Goal: Check status: Check status

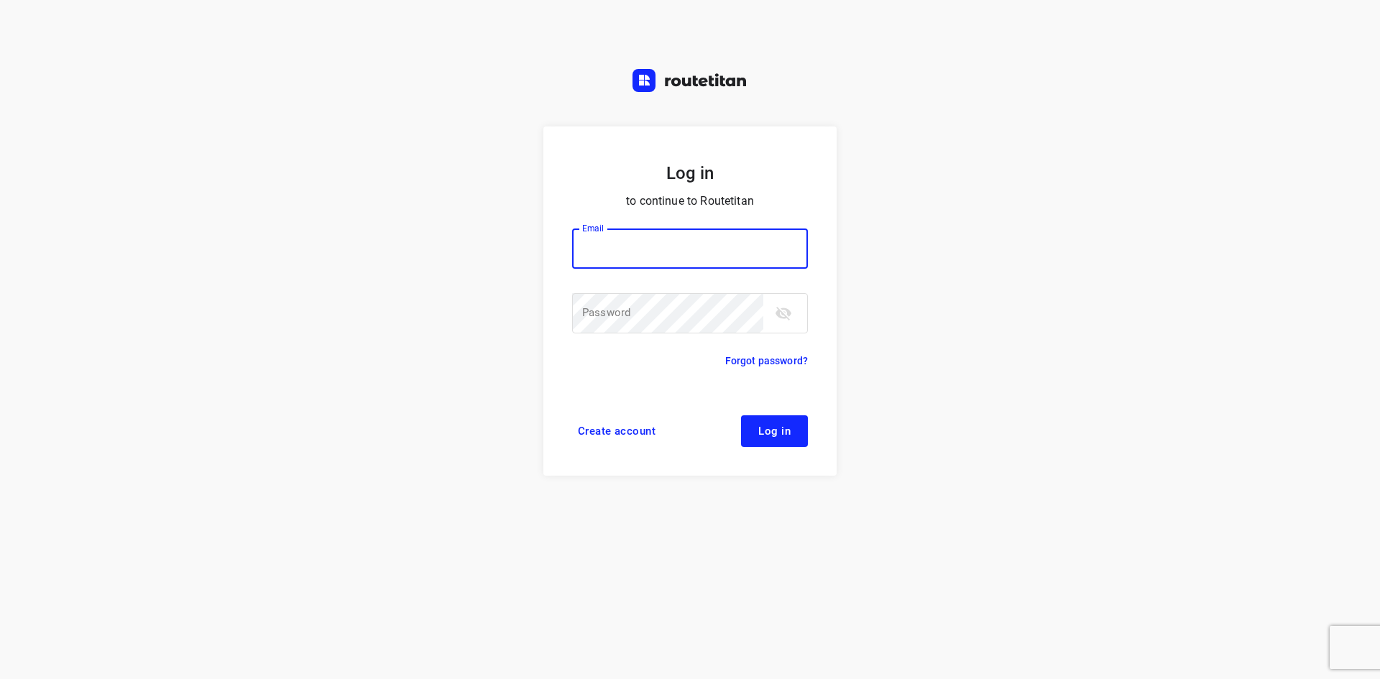
click at [661, 238] on input "email" at bounding box center [690, 249] width 236 height 40
type input "remco@fruitopjewerk.nl"
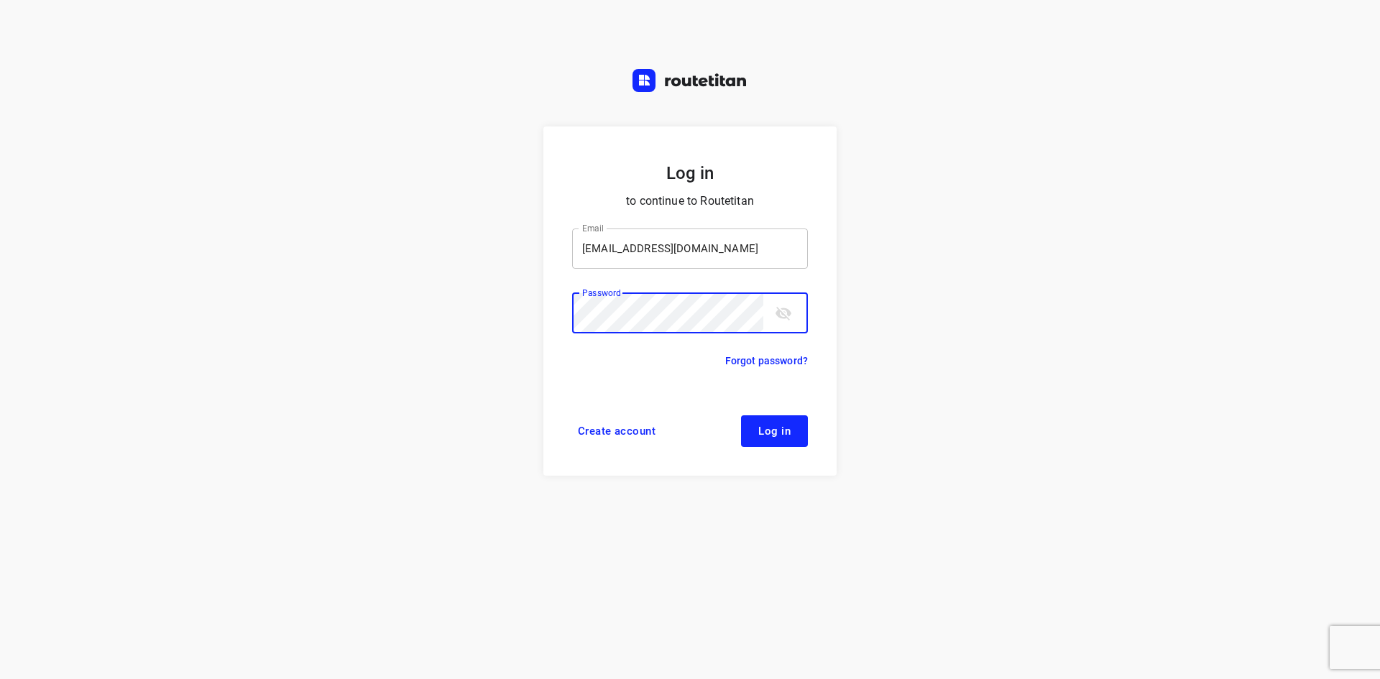
click at [741, 415] on button "Log in" at bounding box center [774, 431] width 67 height 32
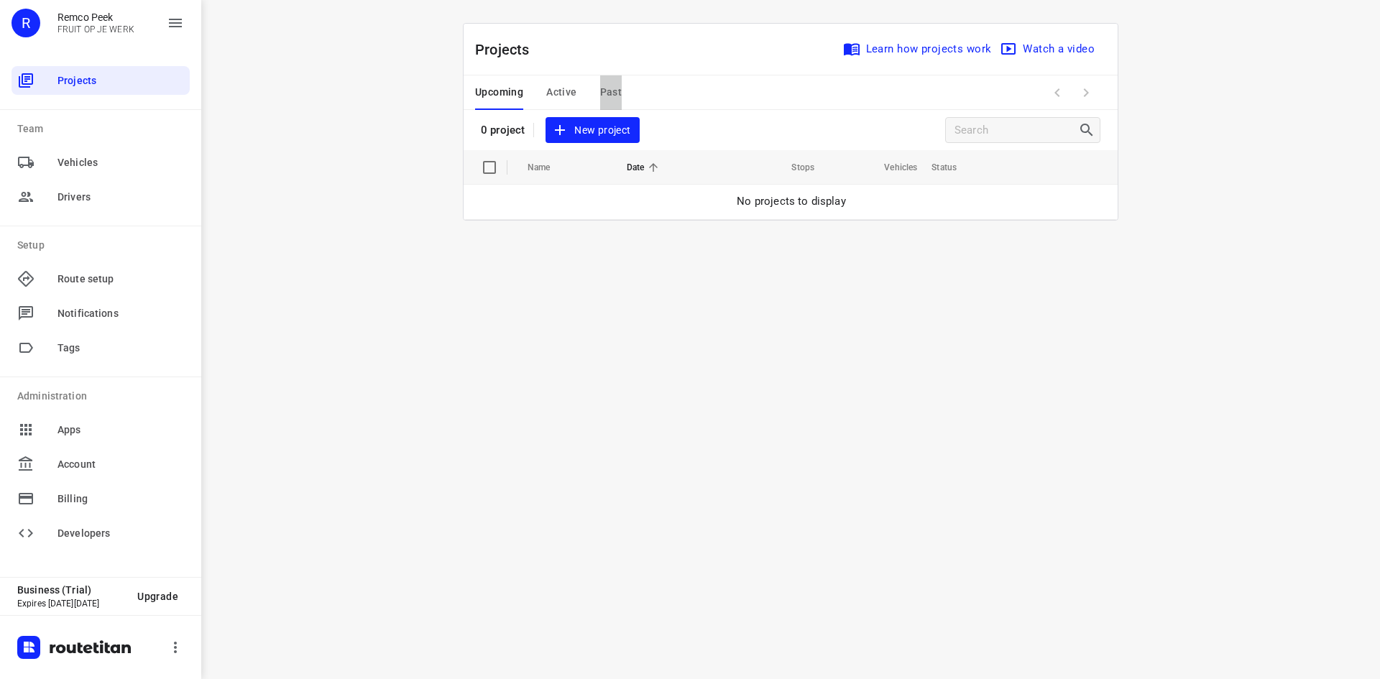
click at [609, 87] on span "Past" at bounding box center [611, 92] width 22 height 18
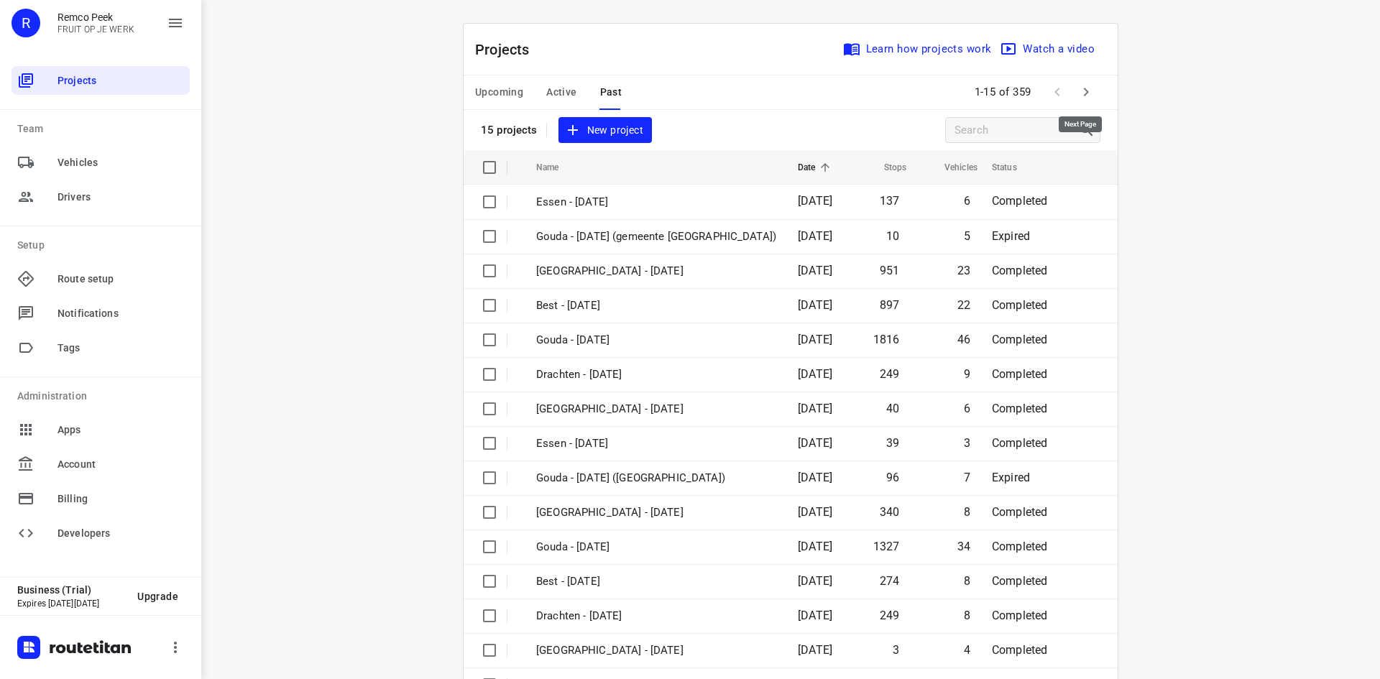
click at [1085, 91] on icon "button" at bounding box center [1085, 91] width 17 height 17
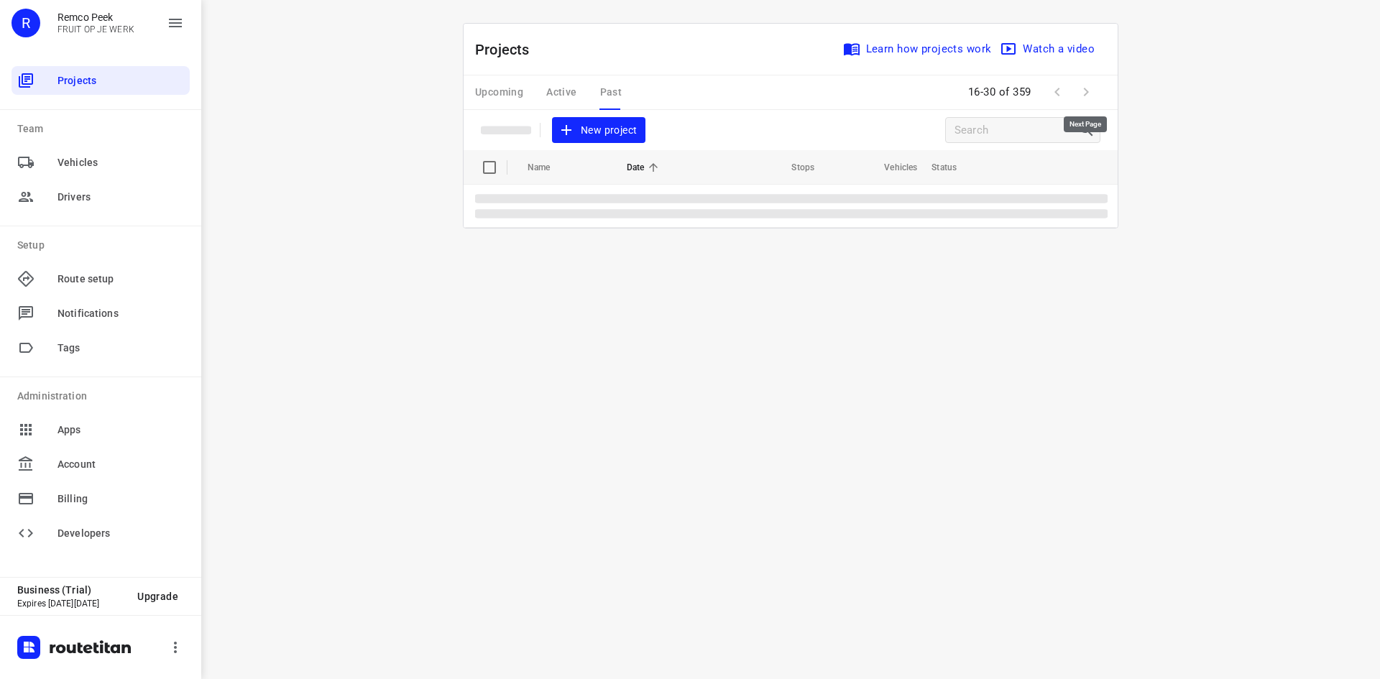
click at [1085, 91] on span at bounding box center [1086, 92] width 29 height 29
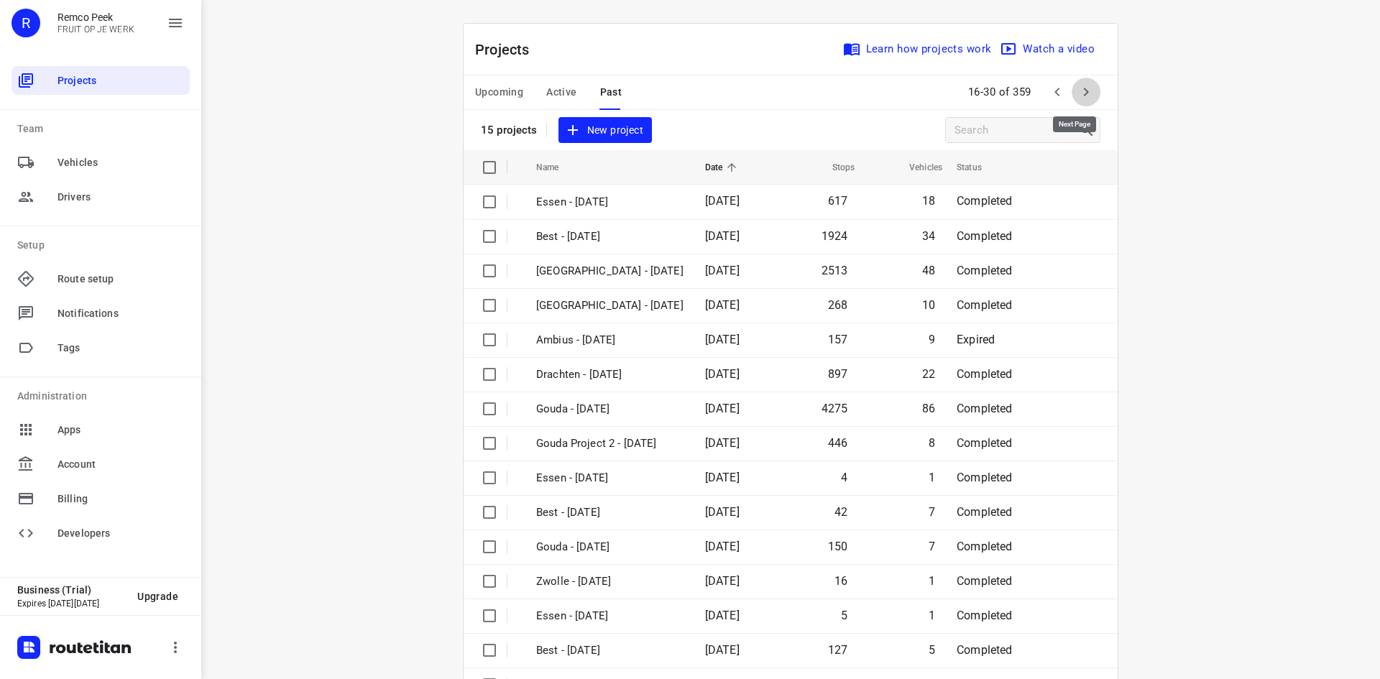
click at [1072, 89] on button "button" at bounding box center [1086, 92] width 29 height 29
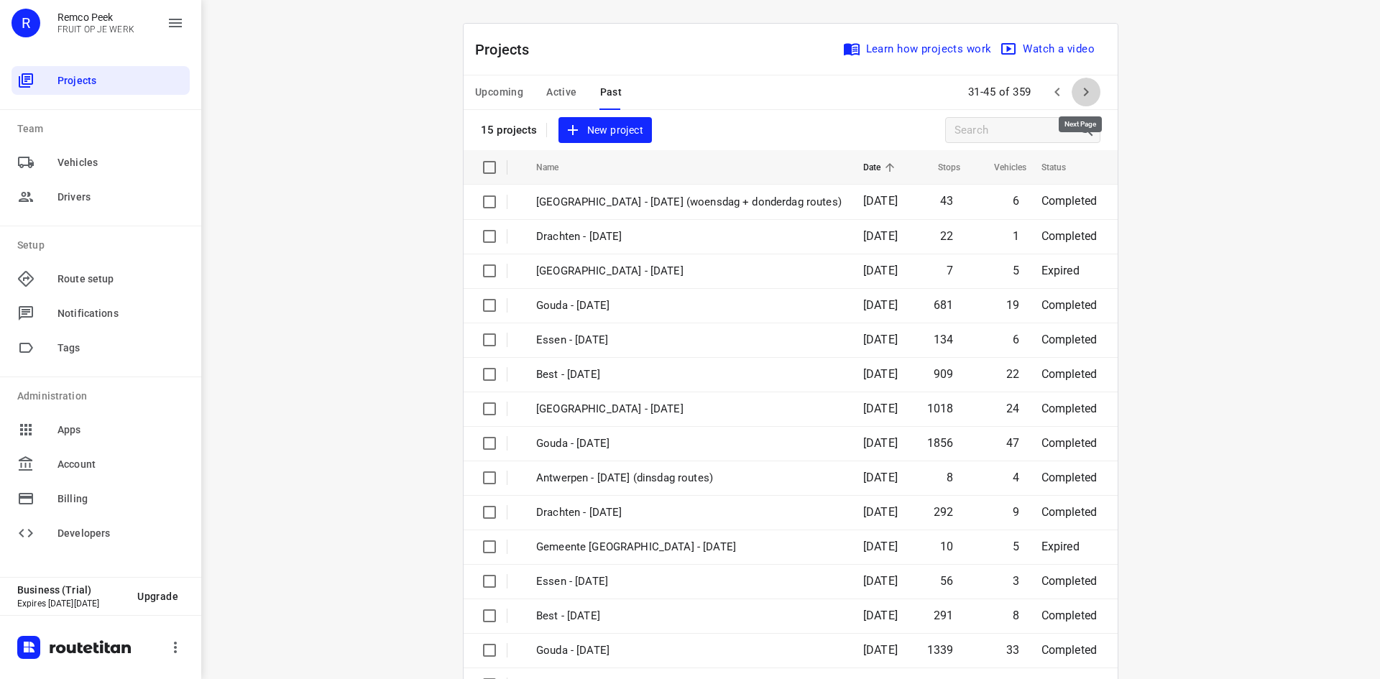
click at [1086, 94] on icon "button" at bounding box center [1085, 91] width 17 height 17
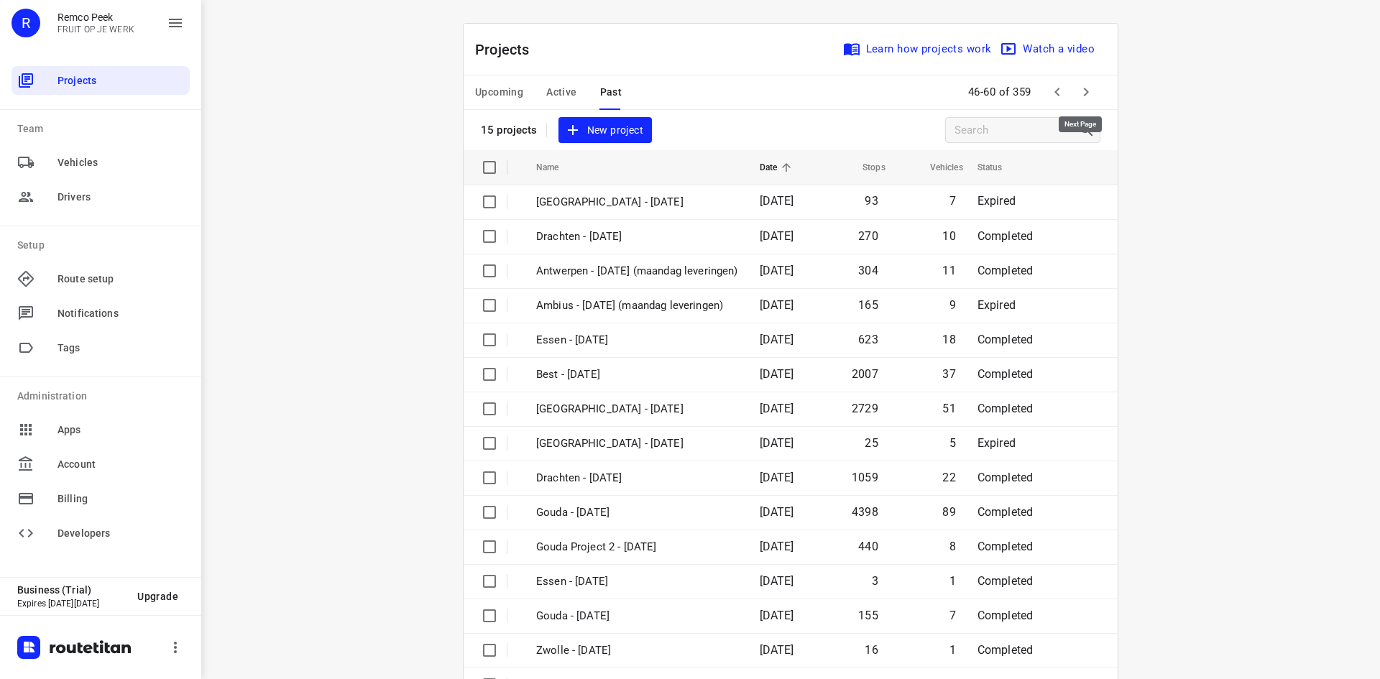
click at [1085, 96] on icon "button" at bounding box center [1085, 91] width 17 height 17
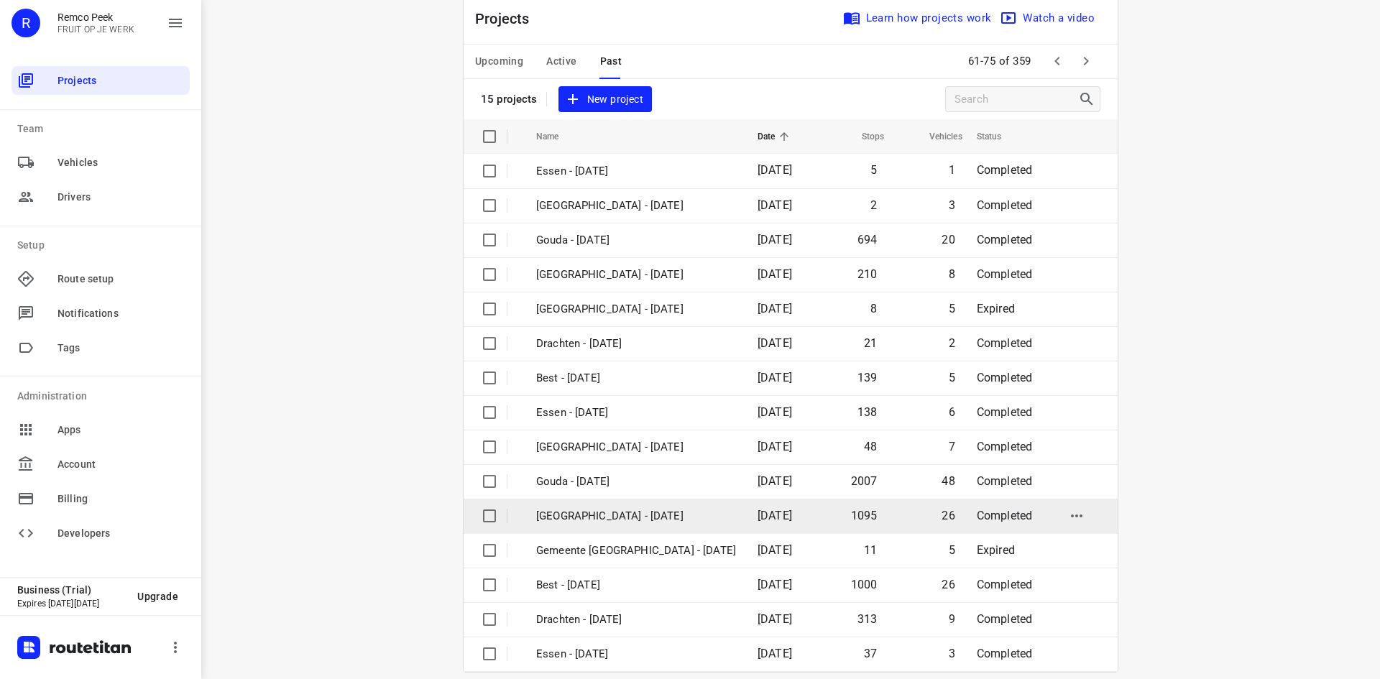
scroll to position [47, 0]
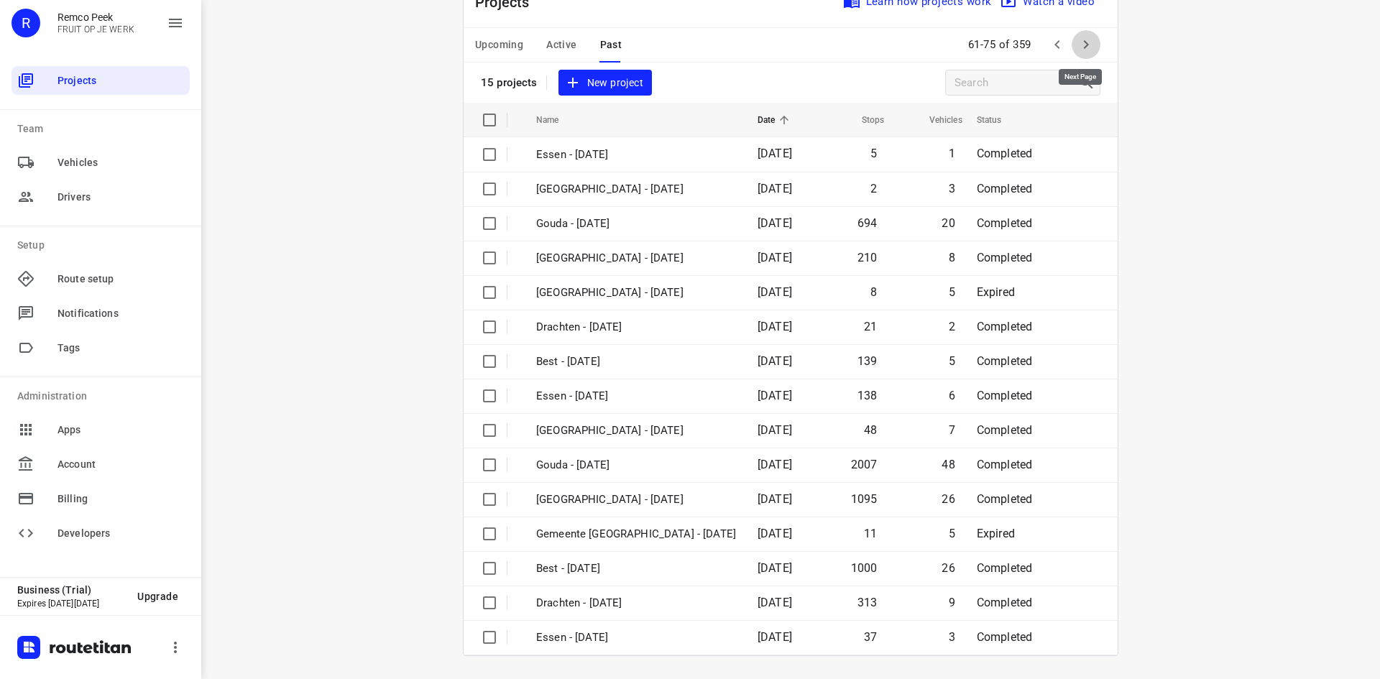
click at [1081, 40] on icon "button" at bounding box center [1085, 44] width 17 height 17
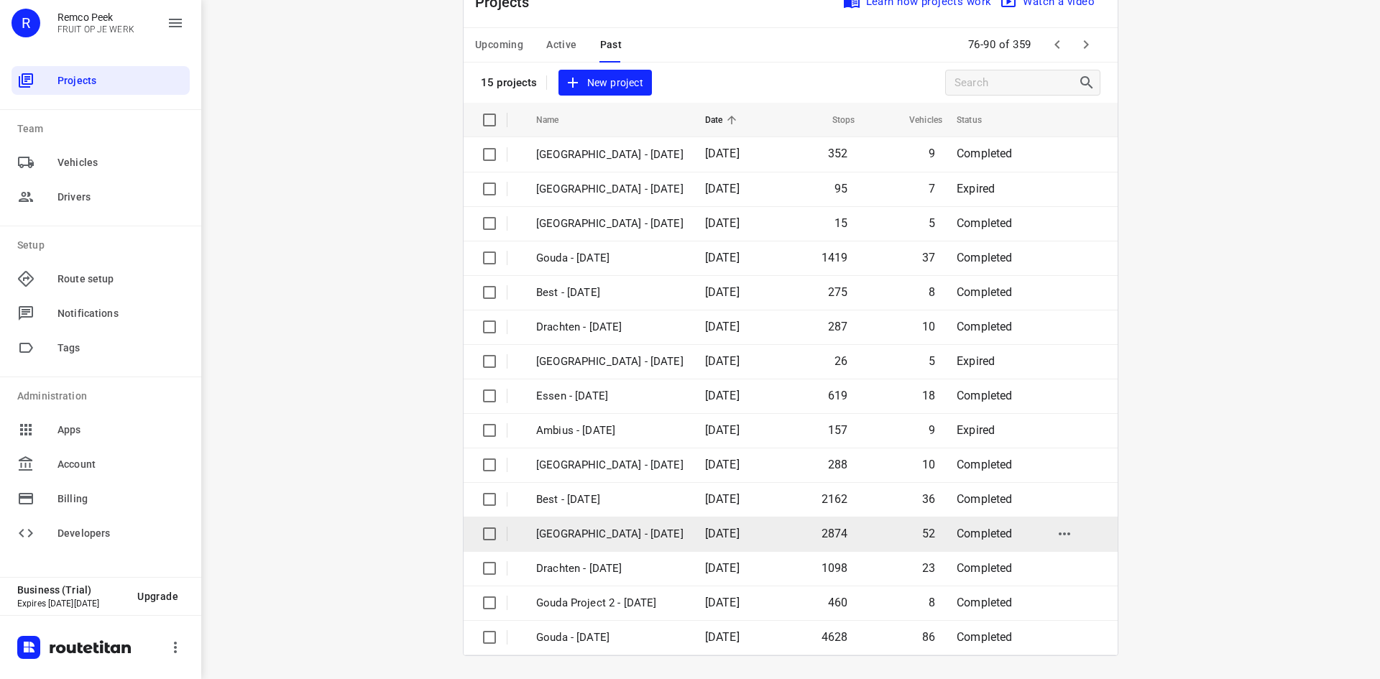
click at [740, 535] on span "[DATE]" at bounding box center [722, 534] width 34 height 14
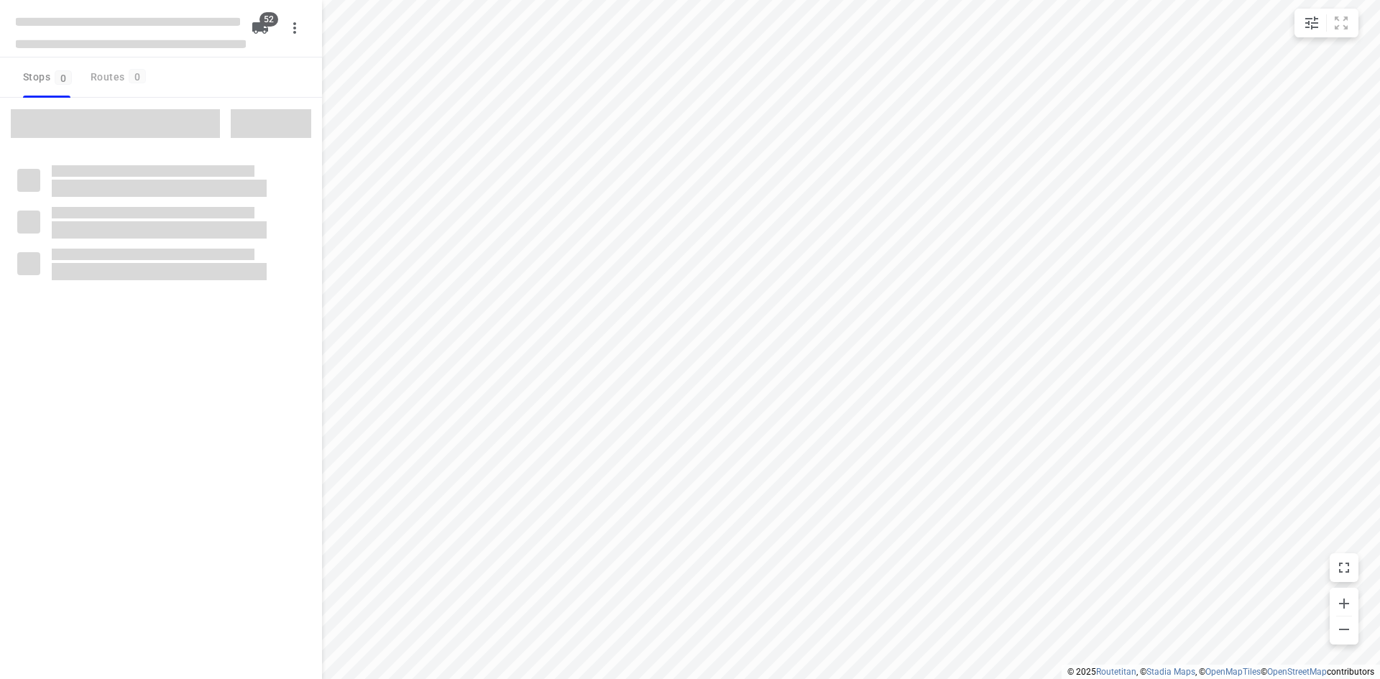
type input "distance"
